Goal: Information Seeking & Learning: Learn about a topic

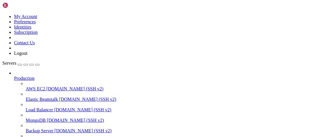
scroll to position [0, 0]
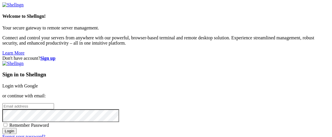
click at [54, 104] on input "email" at bounding box center [28, 107] width 52 height 6
click at [54, 104] on input "matheus.agu" at bounding box center [28, 107] width 52 height 6
type input "[EMAIL_ADDRESS][DOMAIN_NAME]"
click at [49, 123] on span "Remember Password" at bounding box center [29, 125] width 40 height 5
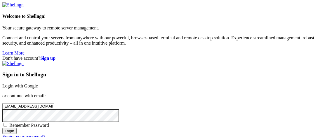
click at [7, 123] on input "Remember Password" at bounding box center [6, 125] width 4 height 4
checkbox input "true"
click at [17, 128] on input "Login" at bounding box center [9, 131] width 14 height 6
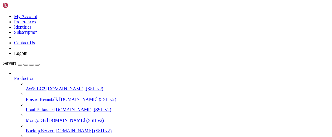
scroll to position [1416, 0]
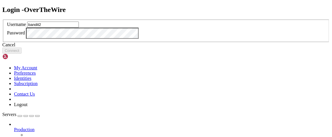
type input "bandit2"
click at [22, 54] on button "Connect" at bounding box center [11, 51] width 19 height 6
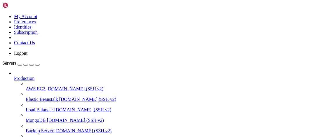
scroll to position [1826, 0]
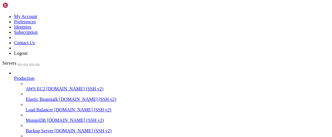
scroll to position [2063, 0]
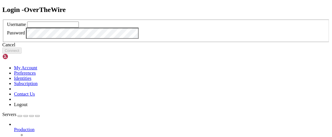
scroll to position [0, 0]
type input "a"
type input "bandit3"
click button "Connect" at bounding box center [11, 51] width 19 height 6
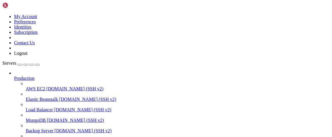
scroll to position [2473, 0]
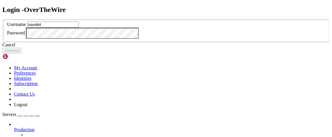
type input "bandit4"
click button "Connect" at bounding box center [11, 51] width 19 height 6
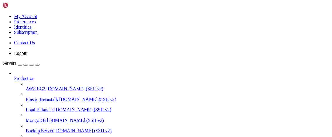
scroll to position [2884, 0]
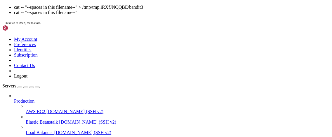
scroll to position [2937, 0]
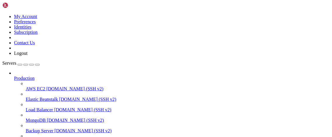
drag, startPoint x: 69, startPoint y: 409, endPoint x: 160, endPoint y: 407, distance: 91.0
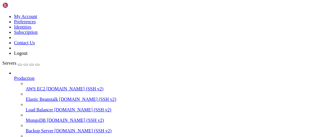
drag, startPoint x: 151, startPoint y: 404, endPoint x: 69, endPoint y: 405, distance: 82.2
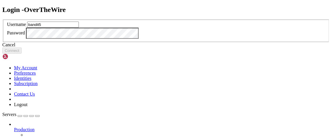
type input "bandit5"
click button "Connect" at bounding box center [11, 51] width 19 height 6
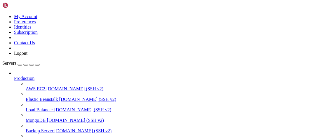
scroll to position [3363, 0]
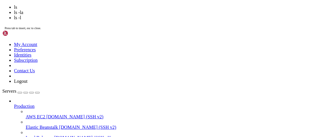
scroll to position [3400, 0]
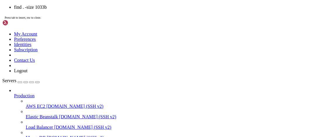
scroll to position [3990, 0]
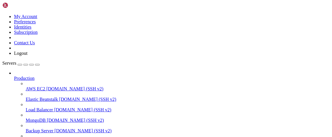
scroll to position [4000, 0]
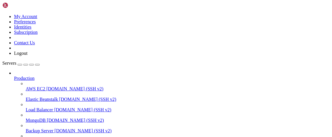
scroll to position [0, 0]
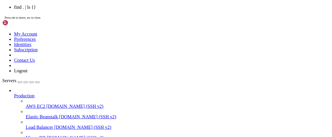
scroll to position [7458, 0]
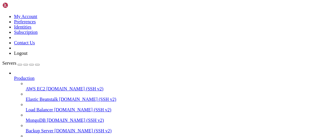
scroll to position [7574, 0]
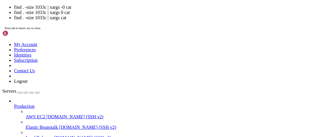
scroll to position [7648, 0]
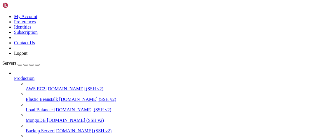
drag, startPoint x: 85, startPoint y: 363, endPoint x: 6, endPoint y: 365, distance: 78.7
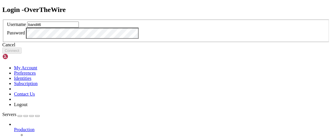
type input "bandit6"
click button "Connect" at bounding box center [11, 51] width 19 height 6
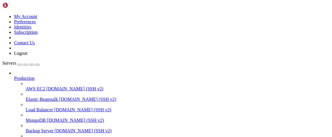
scroll to position [8068, 0]
